Goal: Obtain resource: Download file/media

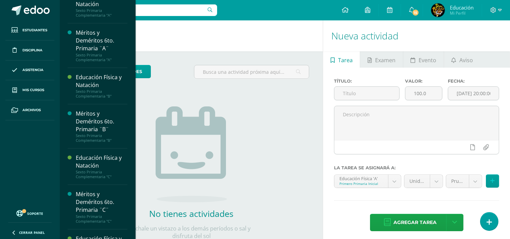
scroll to position [864, 0]
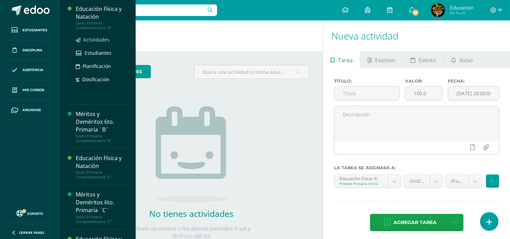
click at [95, 43] on span "Actividades" at bounding box center [96, 39] width 26 height 6
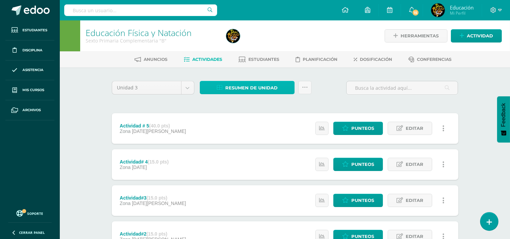
click at [264, 89] on span "Resumen de unidad" at bounding box center [251, 87] width 52 height 13
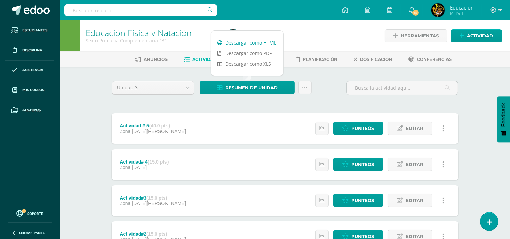
click at [262, 42] on link "Descargar como HTML" at bounding box center [247, 42] width 72 height 11
